Goal: Task Accomplishment & Management: Manage account settings

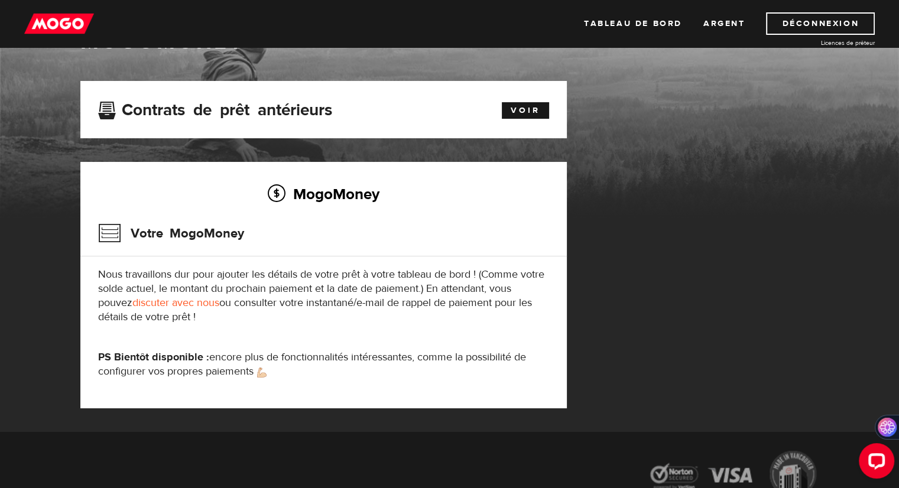
scroll to position [59, 0]
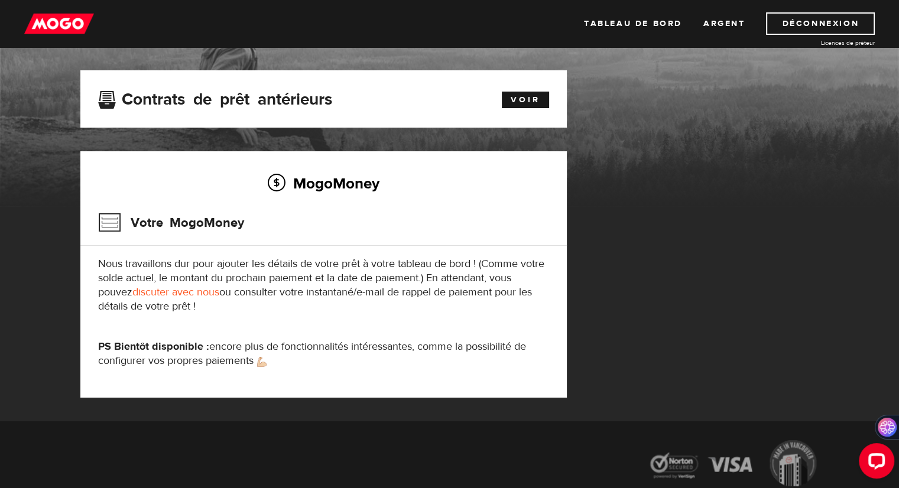
click at [225, 223] on font "Votre MogoMoney" at bounding box center [188, 221] width 114 height 13
click at [342, 195] on h2 "MogoMoney" at bounding box center [323, 183] width 451 height 25
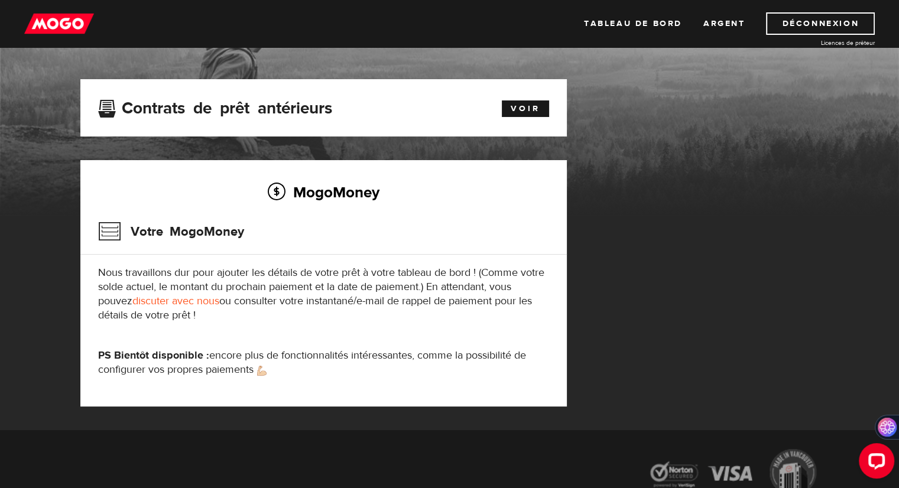
scroll to position [0, 0]
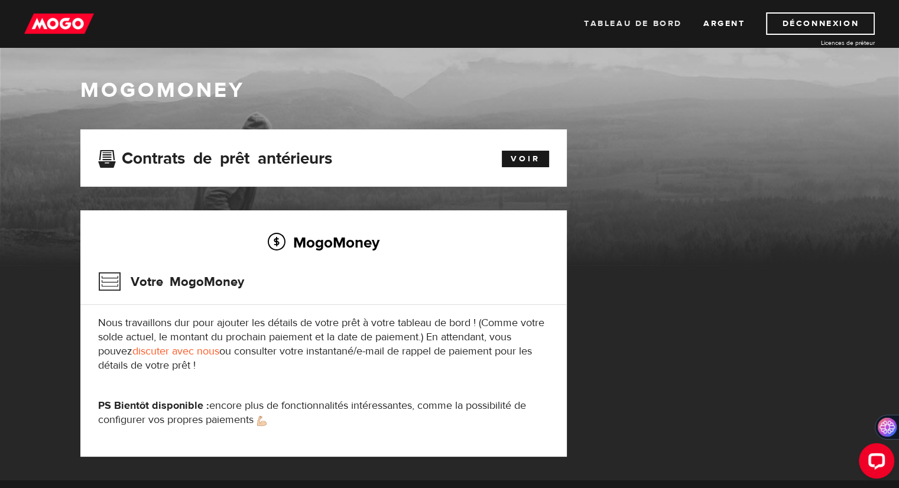
click at [642, 24] on font "Tableau de bord" at bounding box center [633, 23] width 98 height 11
click at [521, 157] on font "Voir" at bounding box center [526, 159] width 30 height 11
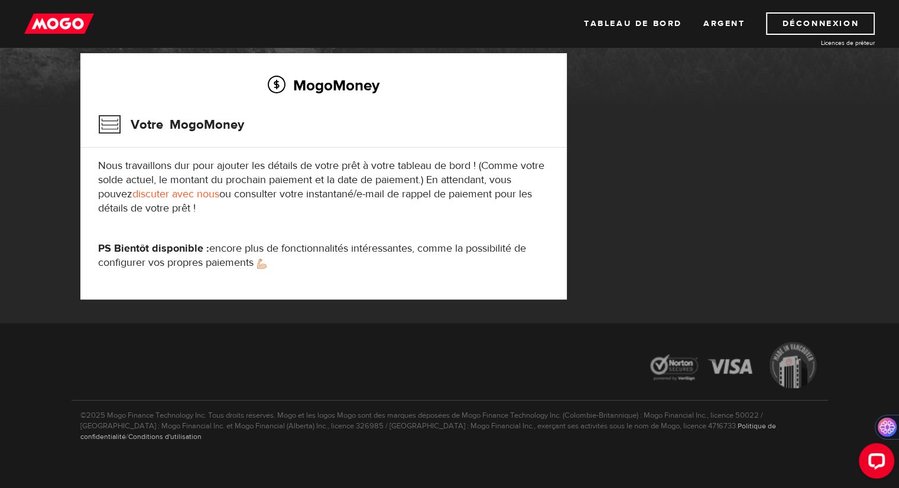
scroll to position [158, 0]
click at [242, 258] on font "encore plus de fonctionnalités intéressantes, comme la possibilité de configure…" at bounding box center [312, 255] width 428 height 28
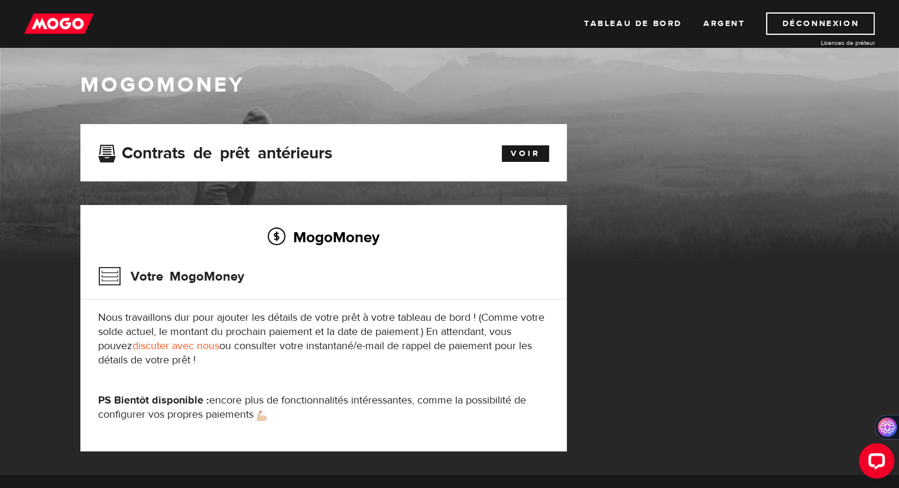
scroll to position [0, 0]
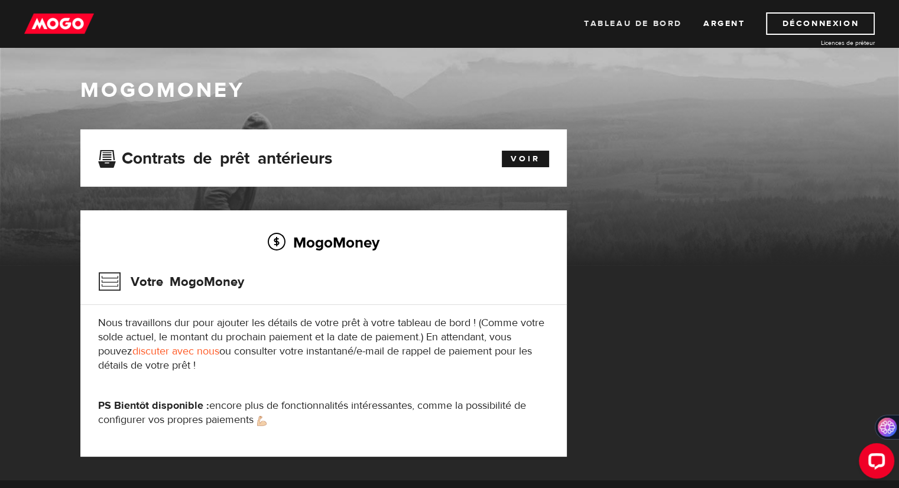
click at [612, 29] on link "Tableau de bord" at bounding box center [633, 23] width 98 height 22
click at [727, 29] on link "Argent" at bounding box center [725, 23] width 42 height 22
drag, startPoint x: 343, startPoint y: 296, endPoint x: 357, endPoint y: 286, distance: 17.7
click at [343, 296] on div "Votre MogoMoney" at bounding box center [323, 286] width 451 height 38
